Goal: Task Accomplishment & Management: Use online tool/utility

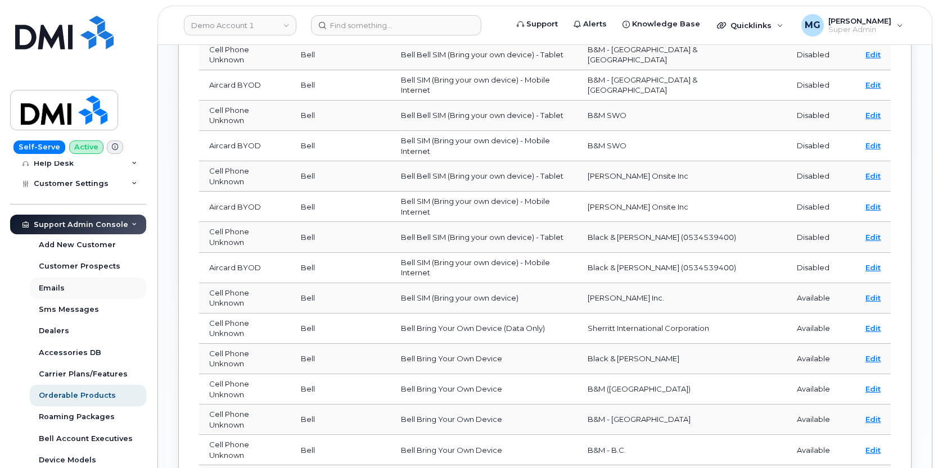
scroll to position [271, 0]
click at [62, 389] on div "Orderable Products" at bounding box center [77, 394] width 77 height 10
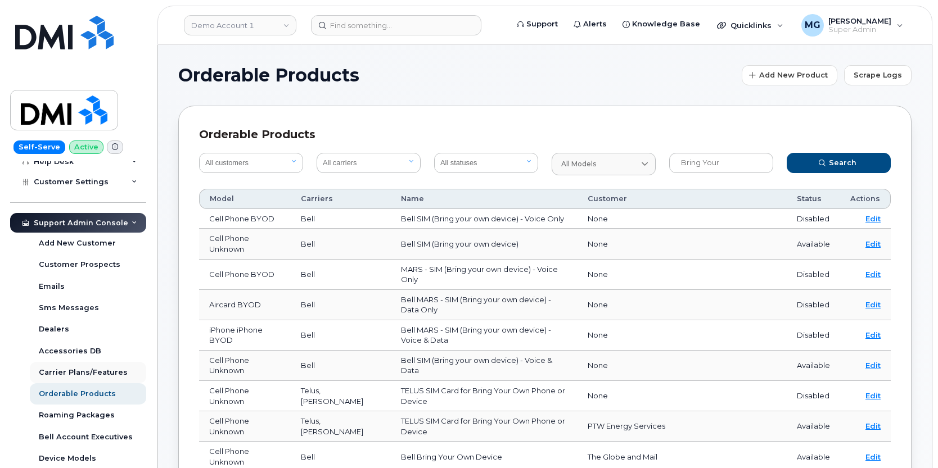
scroll to position [0, 0]
click at [873, 74] on span "Scrape Logs" at bounding box center [878, 75] width 48 height 11
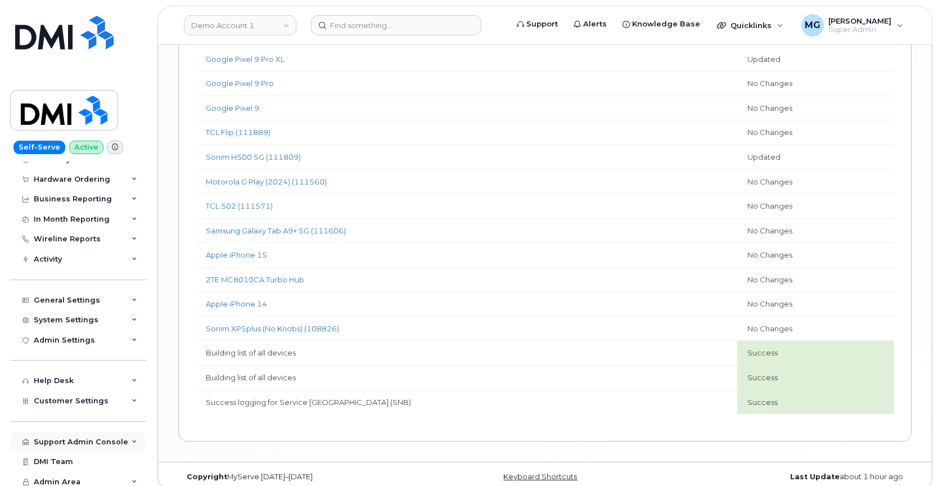
scroll to position [721, 0]
click at [92, 437] on div "Support Admin Console" at bounding box center [81, 441] width 94 height 9
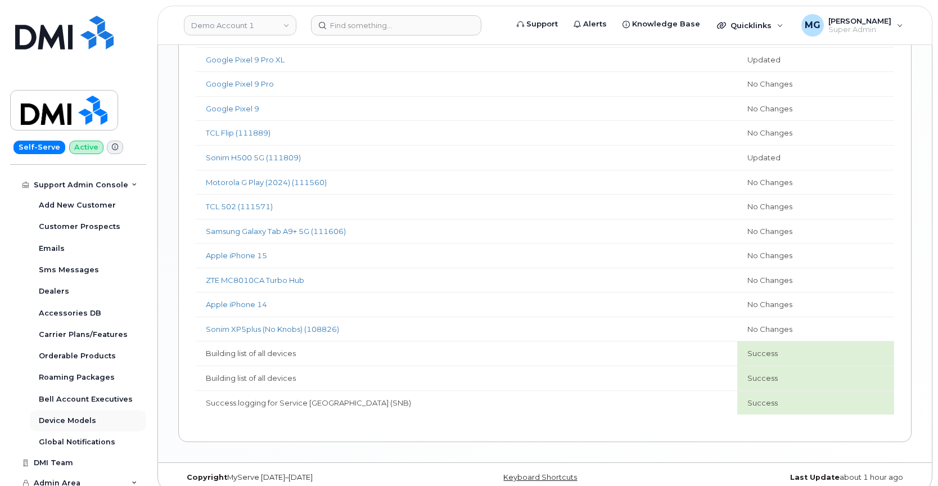
scroll to position [309, 0]
click at [67, 351] on div "Orderable Products" at bounding box center [77, 356] width 77 height 10
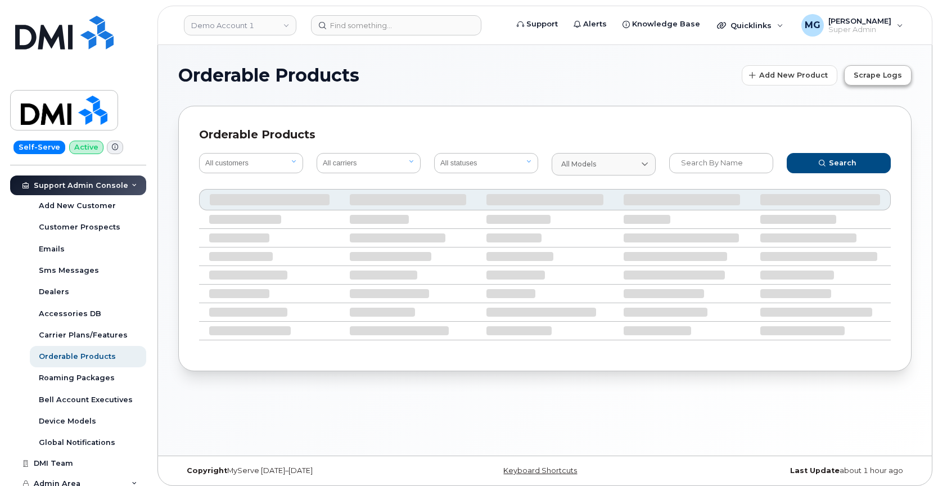
click at [877, 71] on span "Scrape Logs" at bounding box center [878, 75] width 48 height 11
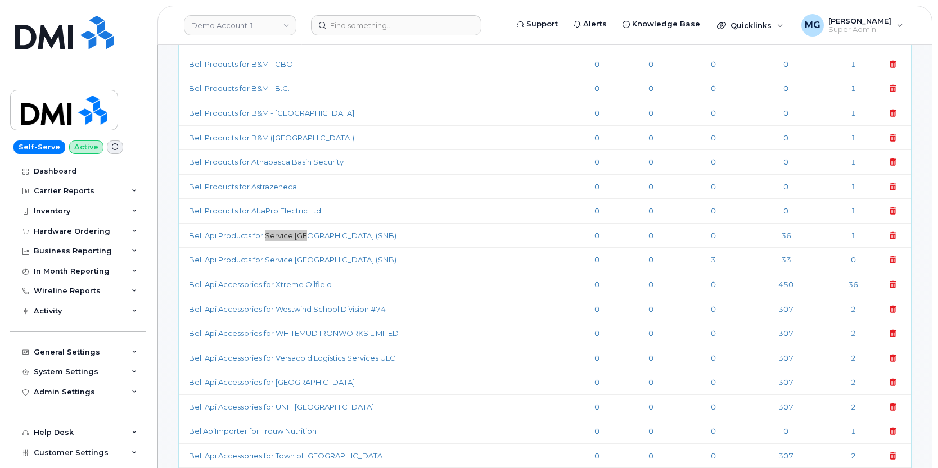
scroll to position [4850, 0]
click at [427, 223] on td "Bell Api Products for Service [GEOGRAPHIC_DATA] (SNB)" at bounding box center [376, 235] width 395 height 25
click at [313, 231] on link "Bell Api Products for Service [GEOGRAPHIC_DATA] (SNB)" at bounding box center [292, 235] width 207 height 9
click at [410, 223] on td "Bell Api Products for Service [GEOGRAPHIC_DATA] (SNB)" at bounding box center [376, 235] width 395 height 25
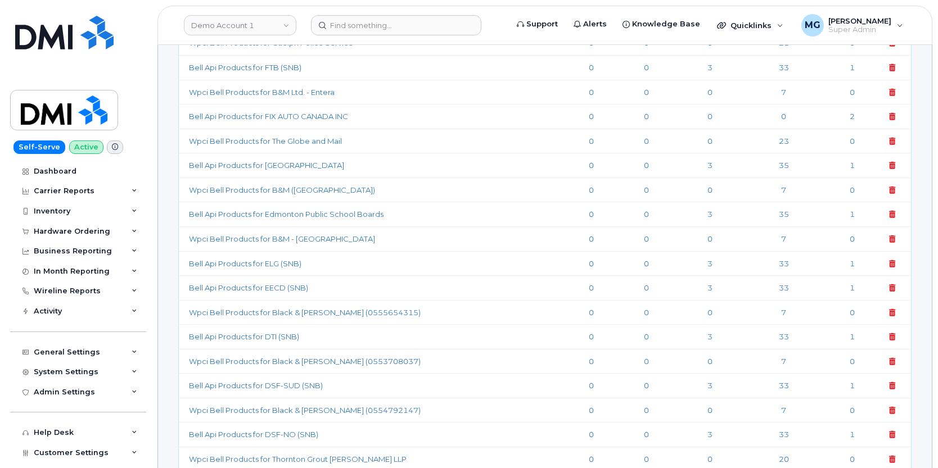
scroll to position [858, 0]
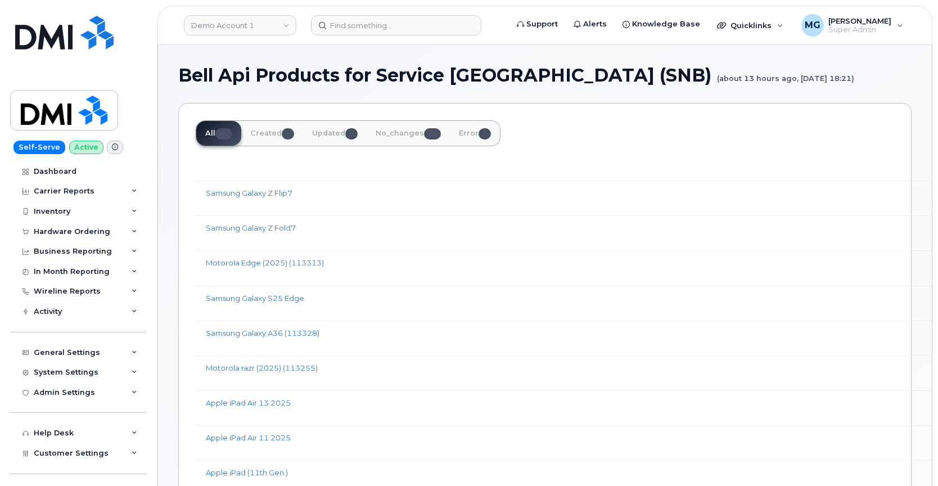
click at [486, 133] on span "1" at bounding box center [485, 133] width 12 height 11
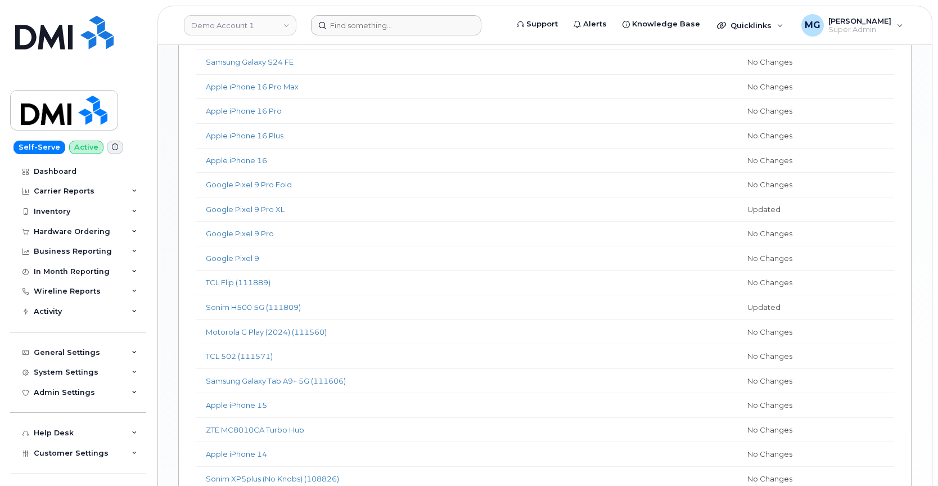
scroll to position [566, 0]
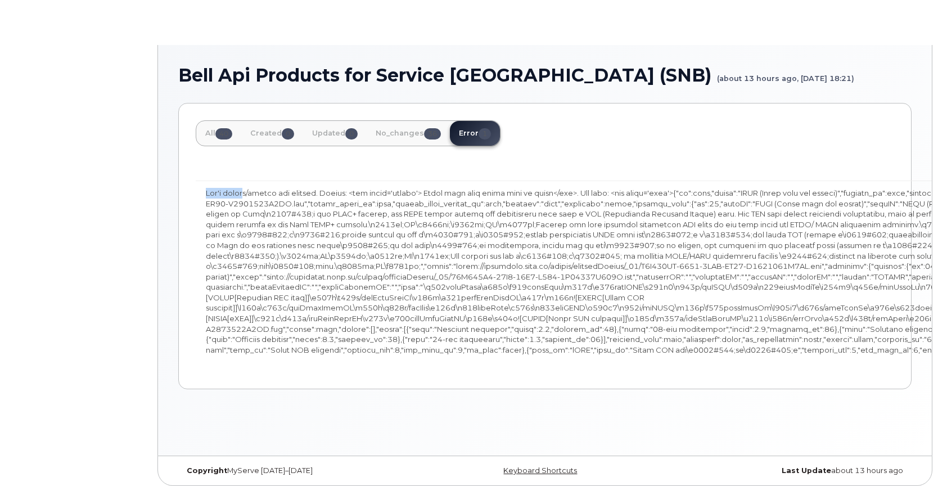
drag, startPoint x: 207, startPoint y: 193, endPoint x: 891, endPoint y: 377, distance: 708.2
click at [891, 377] on div "All 40 Created 0 Updated 0 No_changes 36 Error 1 Error" at bounding box center [544, 246] width 733 height 286
copy table
